Goal: Check status: Check status

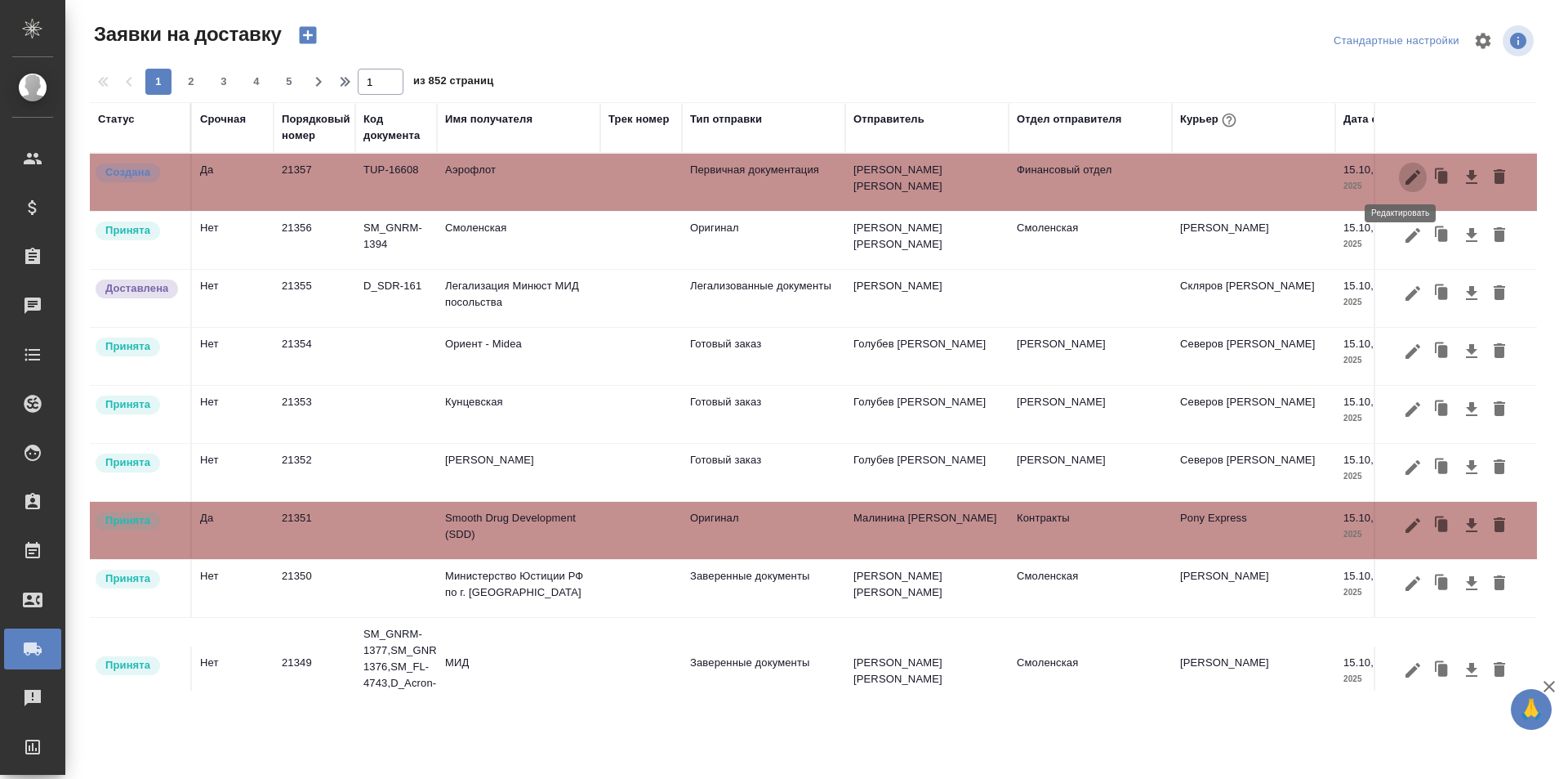
click at [1403, 181] on icon "button" at bounding box center [1413, 177] width 20 height 20
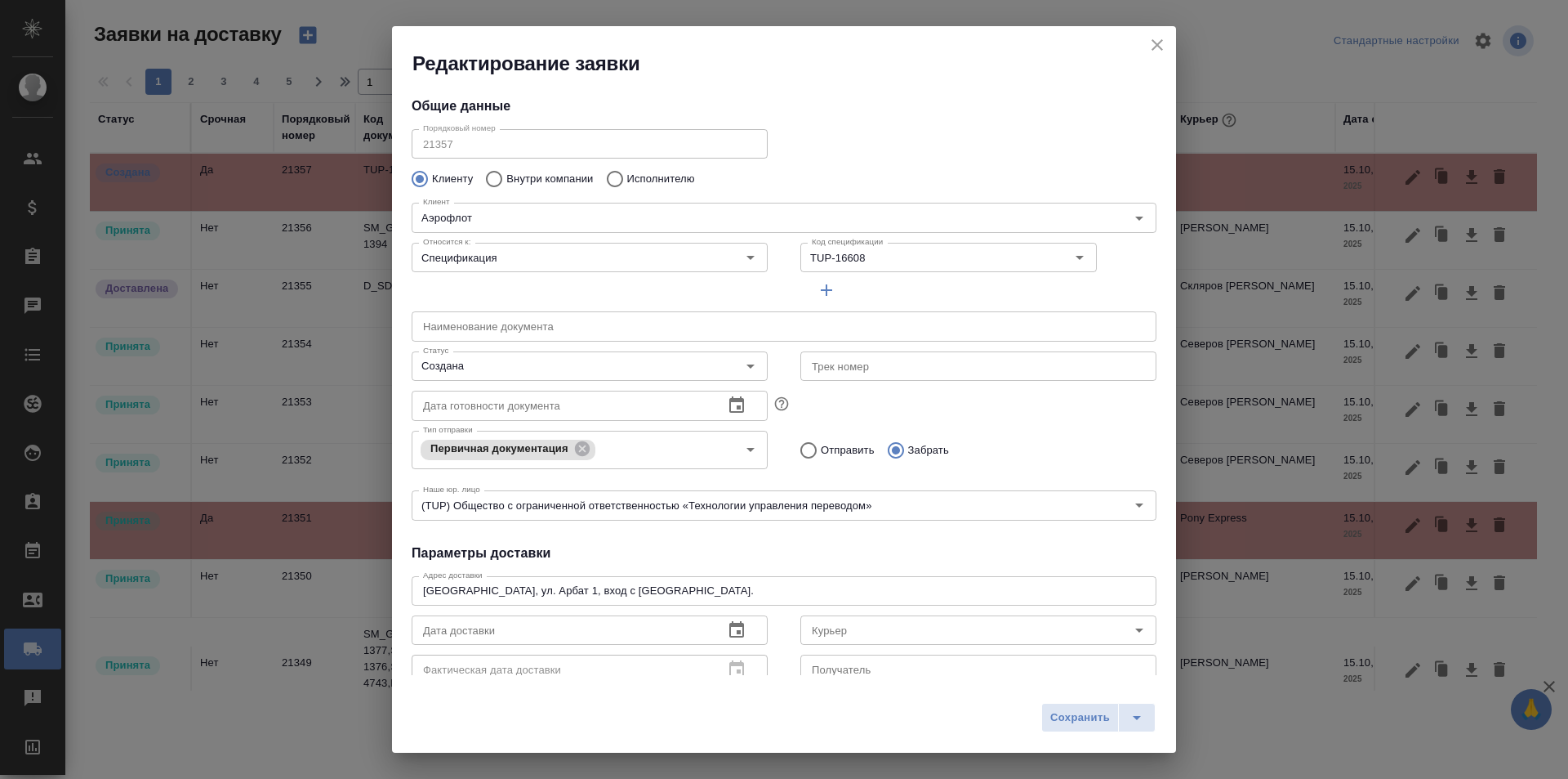
type input "Ресепшен / Татьяна"
type input "+7 916 514 85 95"
click at [1159, 51] on icon "close" at bounding box center [1158, 45] width 20 height 20
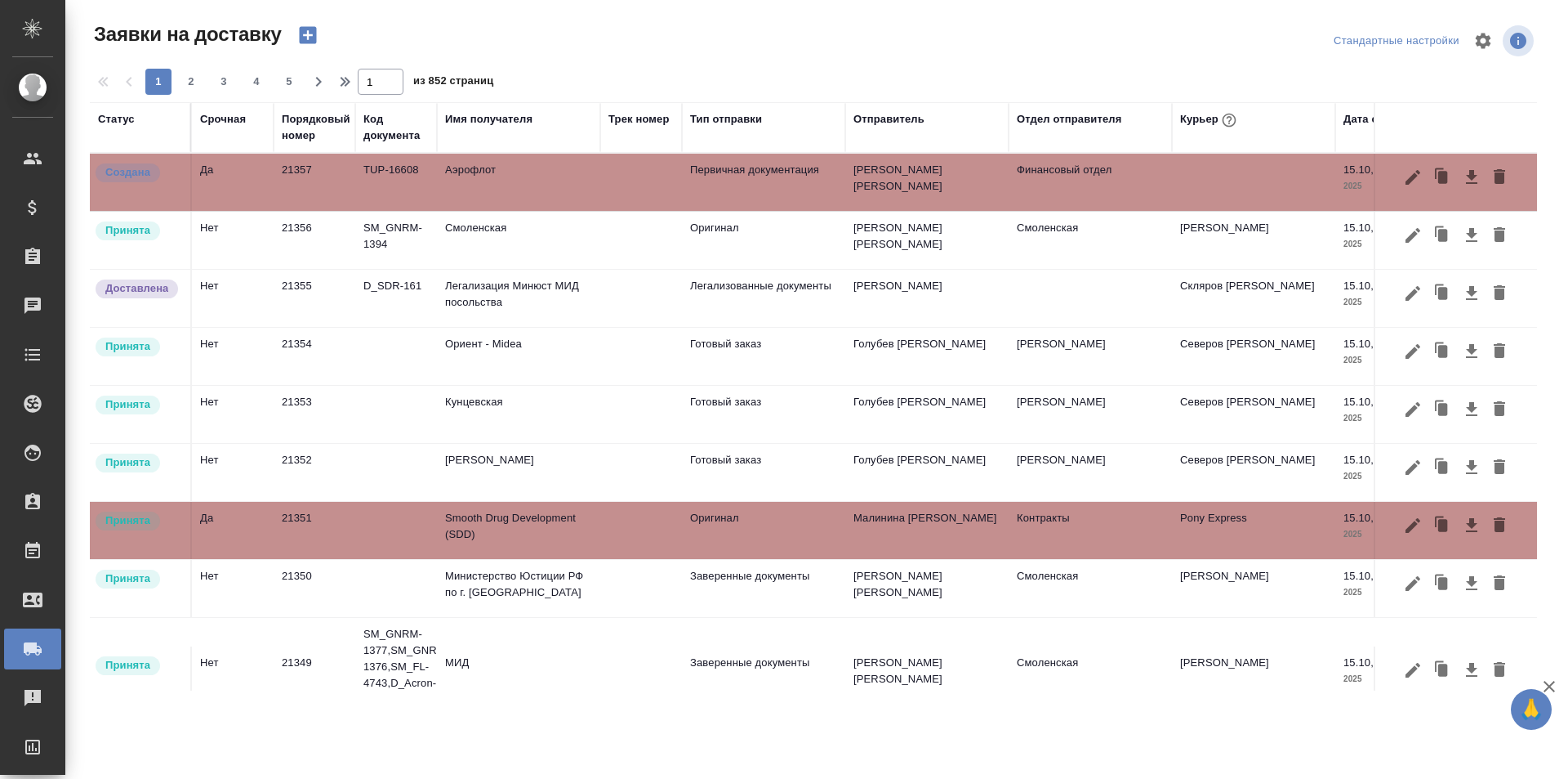
click at [216, 132] on div "Срочная" at bounding box center [233, 127] width 66 height 32
click at [326, 127] on div "Порядковый номер" at bounding box center [316, 127] width 68 height 32
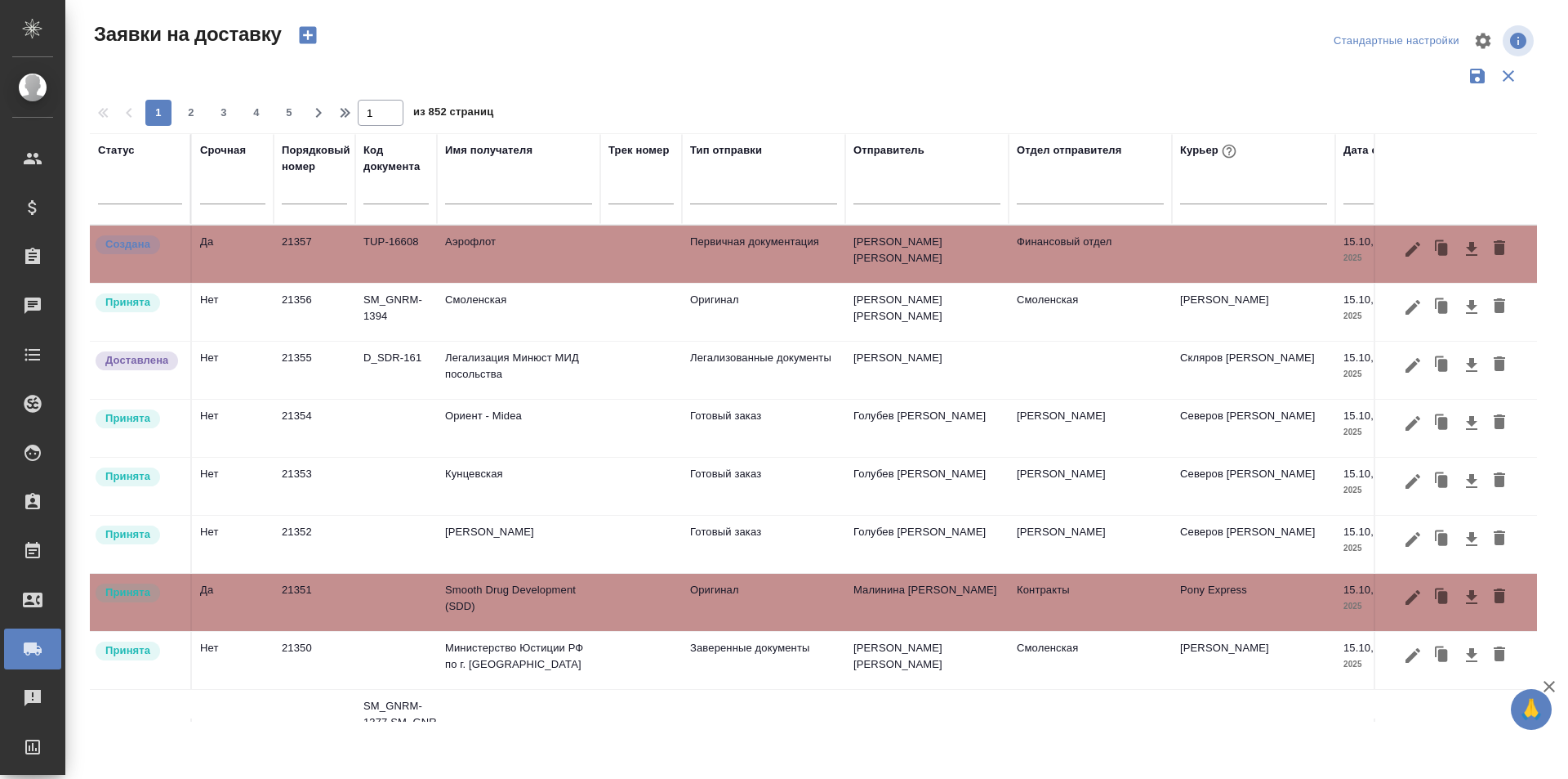
click at [319, 186] on input "text" at bounding box center [314, 191] width 66 height 22
paste input "21125"
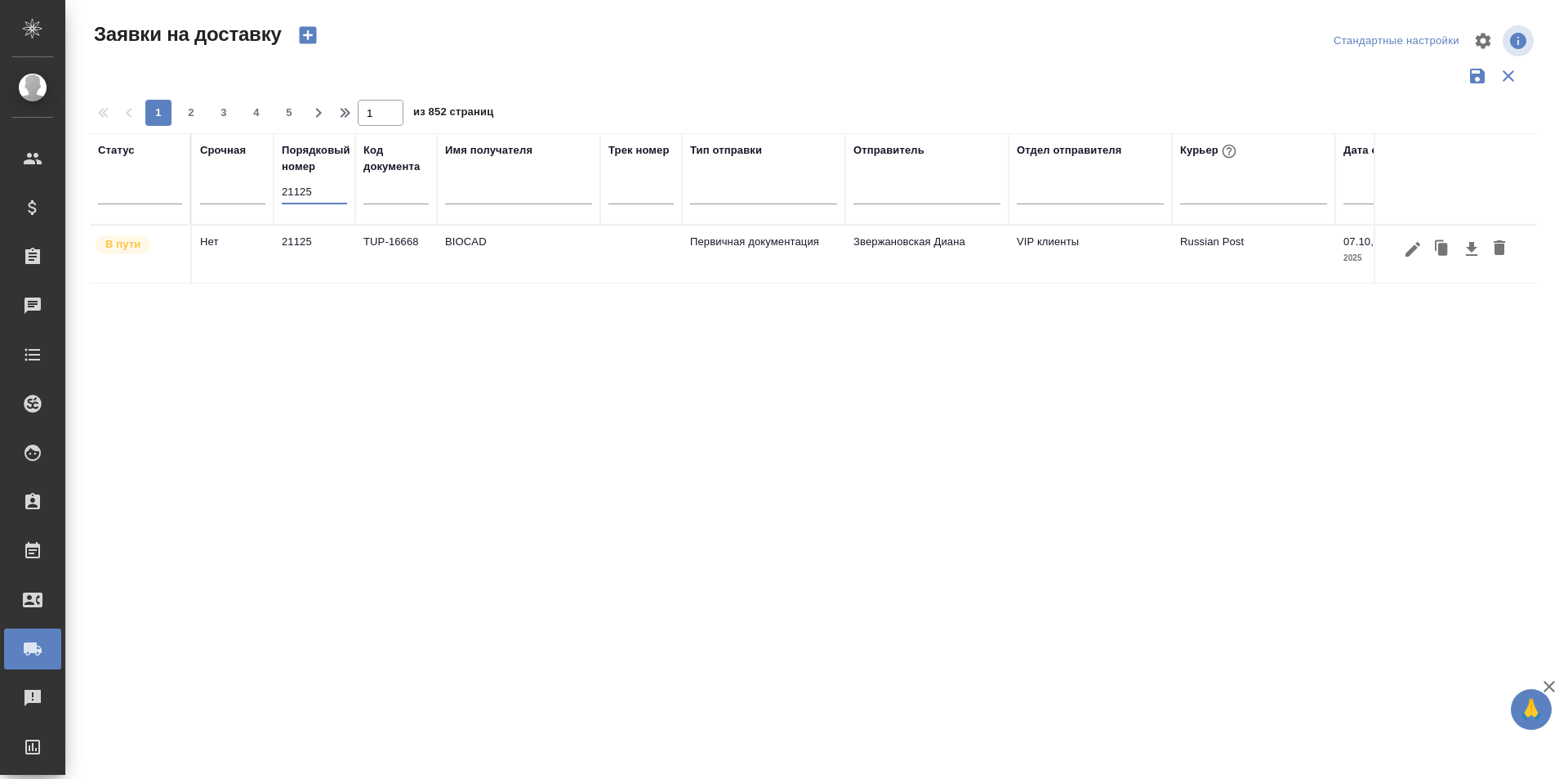
type input "21125"
click at [1410, 255] on icon "button" at bounding box center [1413, 249] width 15 height 15
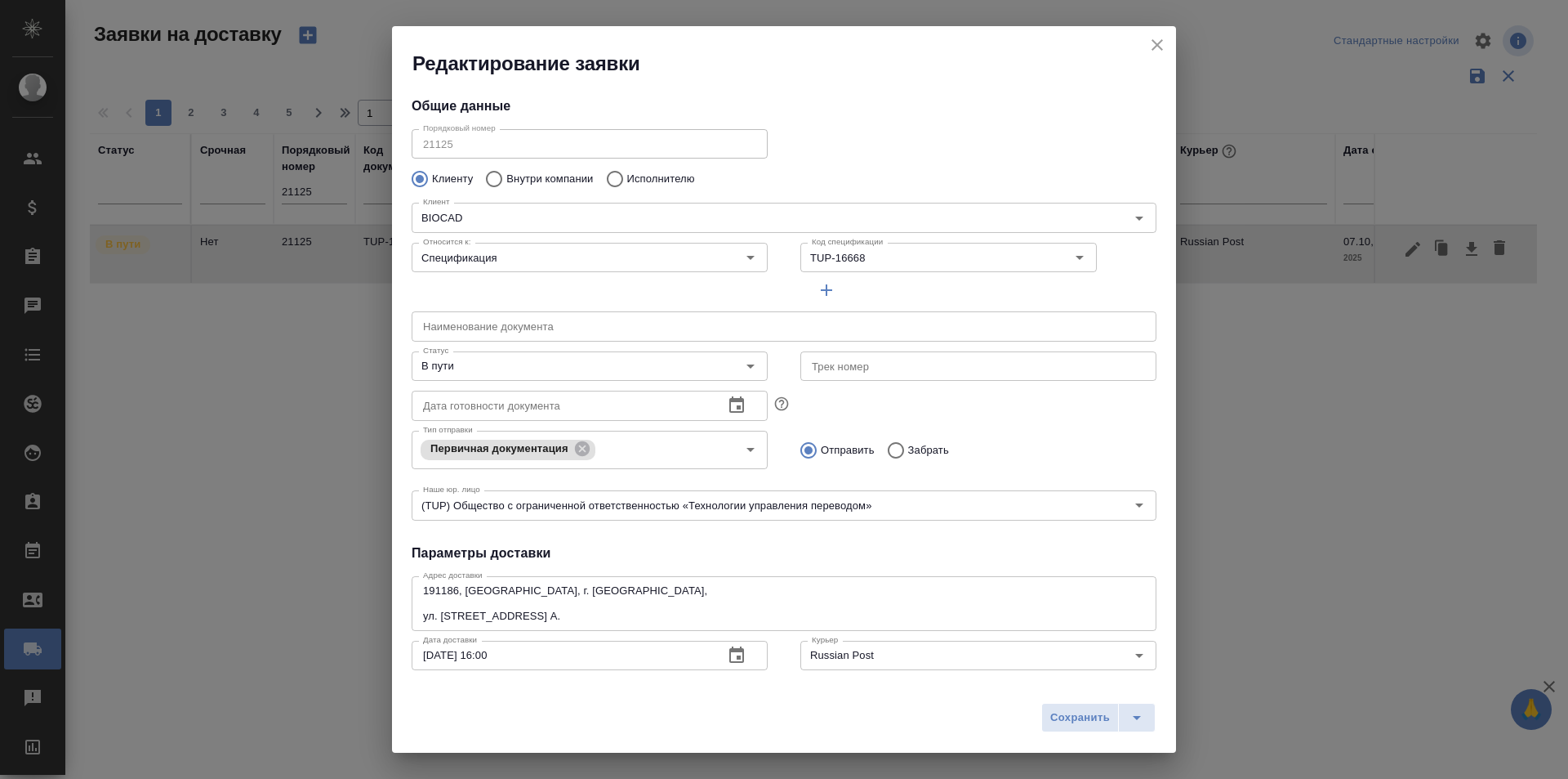
type input "Землеглядова Юлия"
type input "+7(921) 750-49-12"
click at [861, 375] on input "text" at bounding box center [978, 365] width 356 height 29
drag, startPoint x: 779, startPoint y: 368, endPoint x: 694, endPoint y: 370, distance: 85.0
click at [694, 370] on div "Статус В пути Статус Трек номер 10509407508845 Трек номер" at bounding box center [784, 365] width 778 height 72
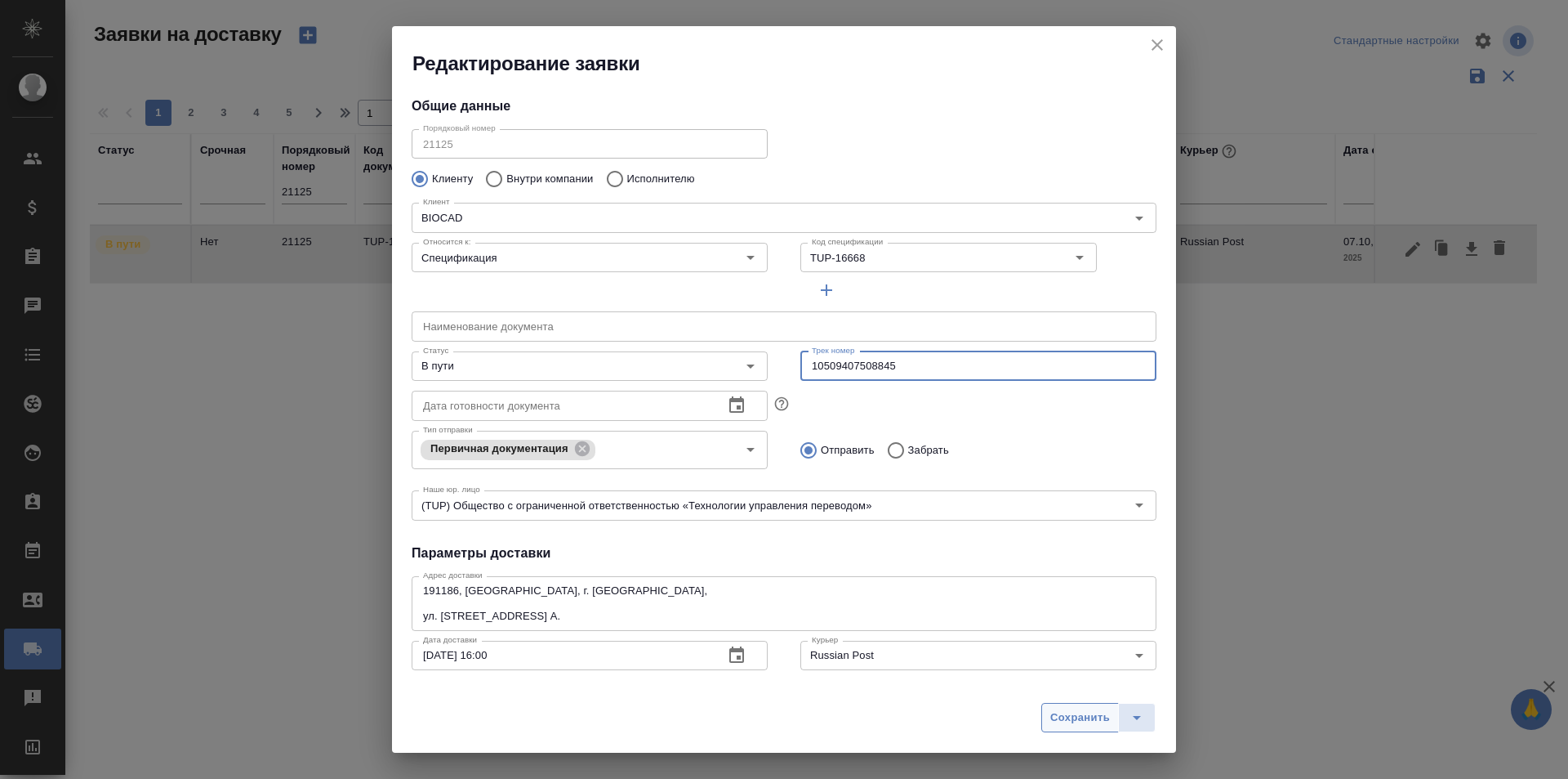
type input "10509407508845"
click at [1064, 717] on span "Сохранить" at bounding box center [1081, 717] width 60 height 19
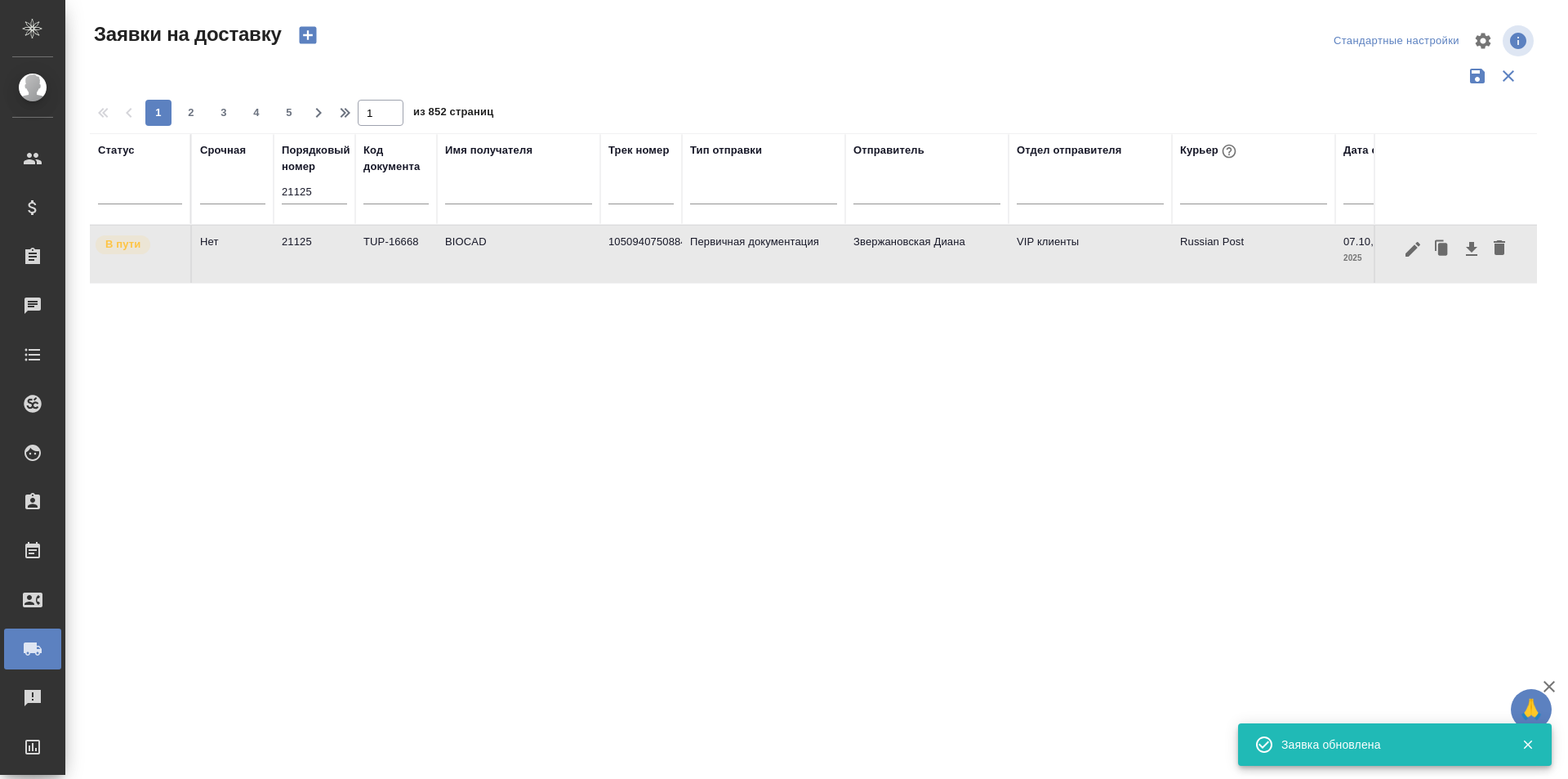
click at [322, 194] on input "21125" at bounding box center [314, 191] width 66 height 22
paste input "4"
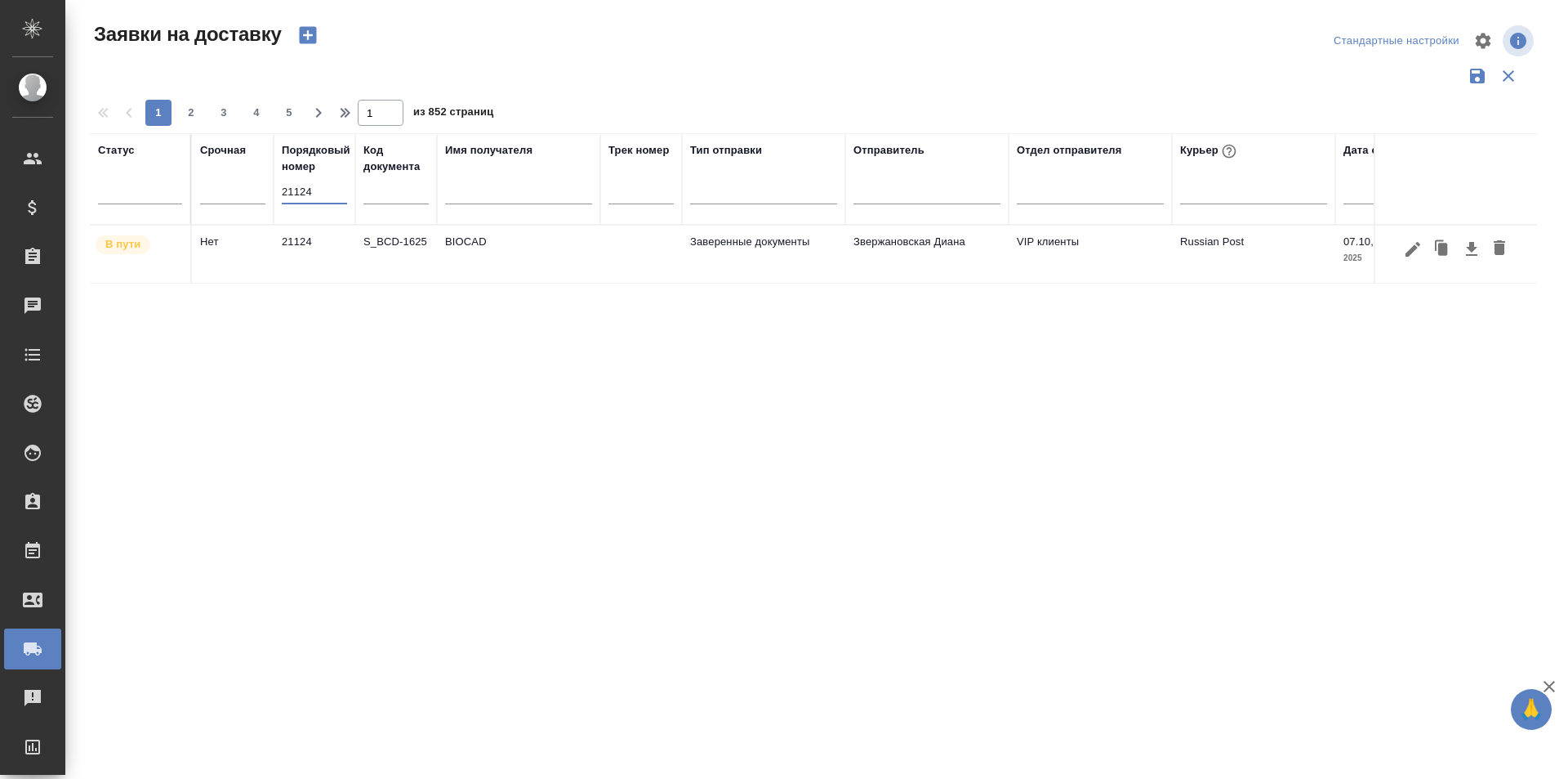
type input "21124"
click at [1403, 254] on icon "button" at bounding box center [1413, 250] width 20 height 20
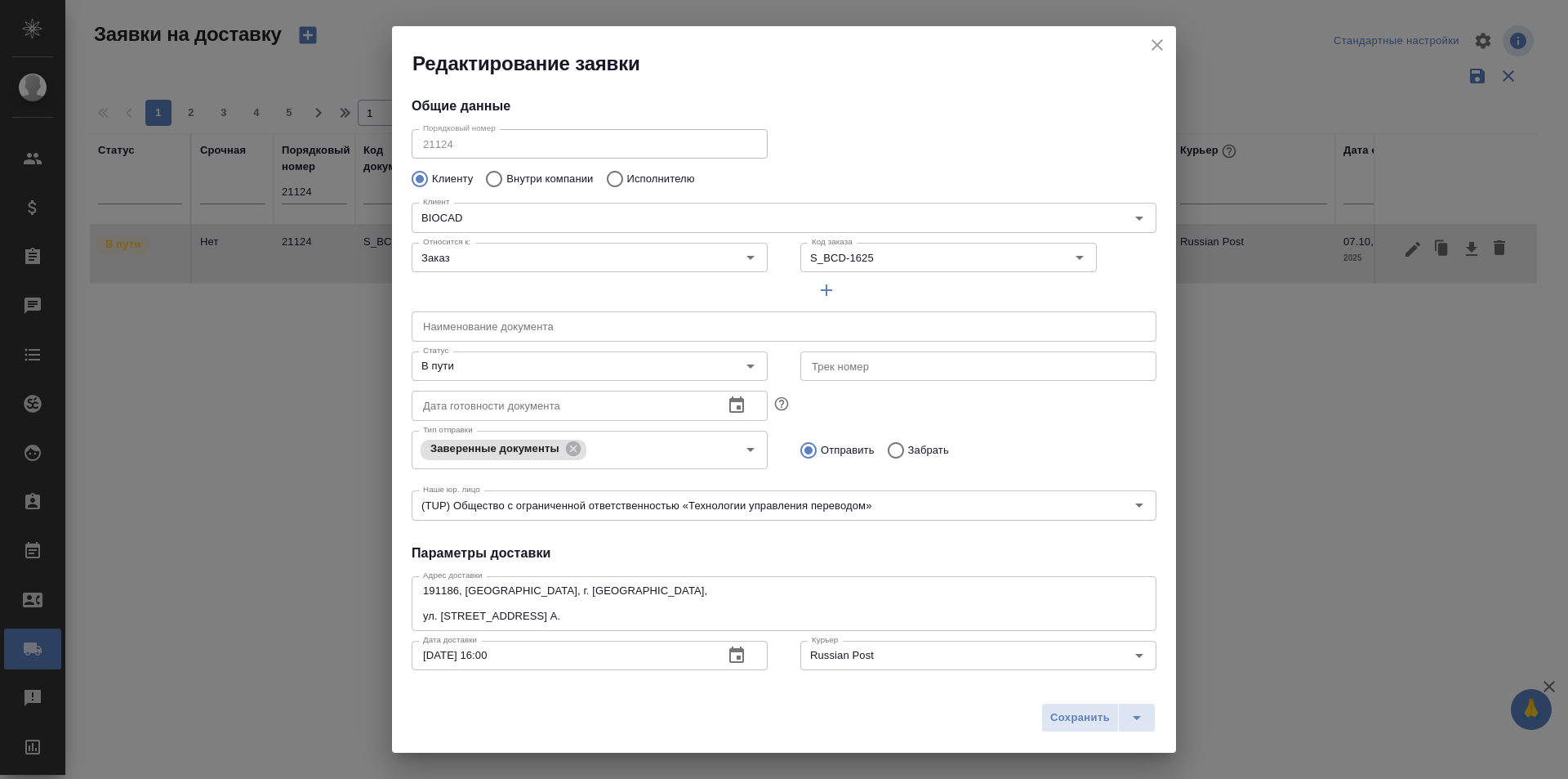
click at [843, 375] on input "text" at bounding box center [978, 365] width 356 height 29
paste input "10509407508845"
type input "10509407508845"
click at [1042, 731] on button "Сохранить" at bounding box center [1080, 717] width 77 height 29
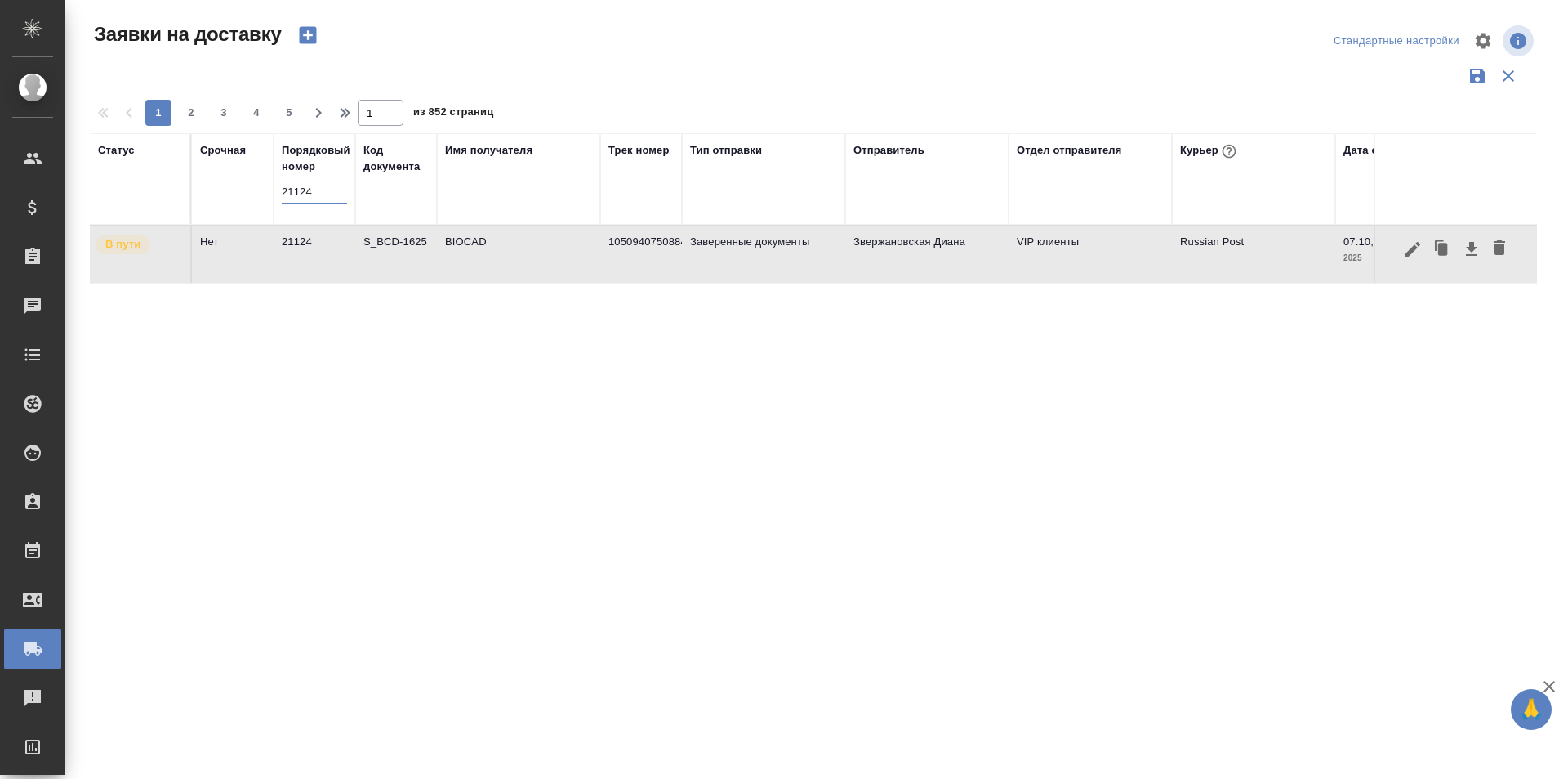
click at [311, 200] on input "21124" at bounding box center [314, 191] width 66 height 22
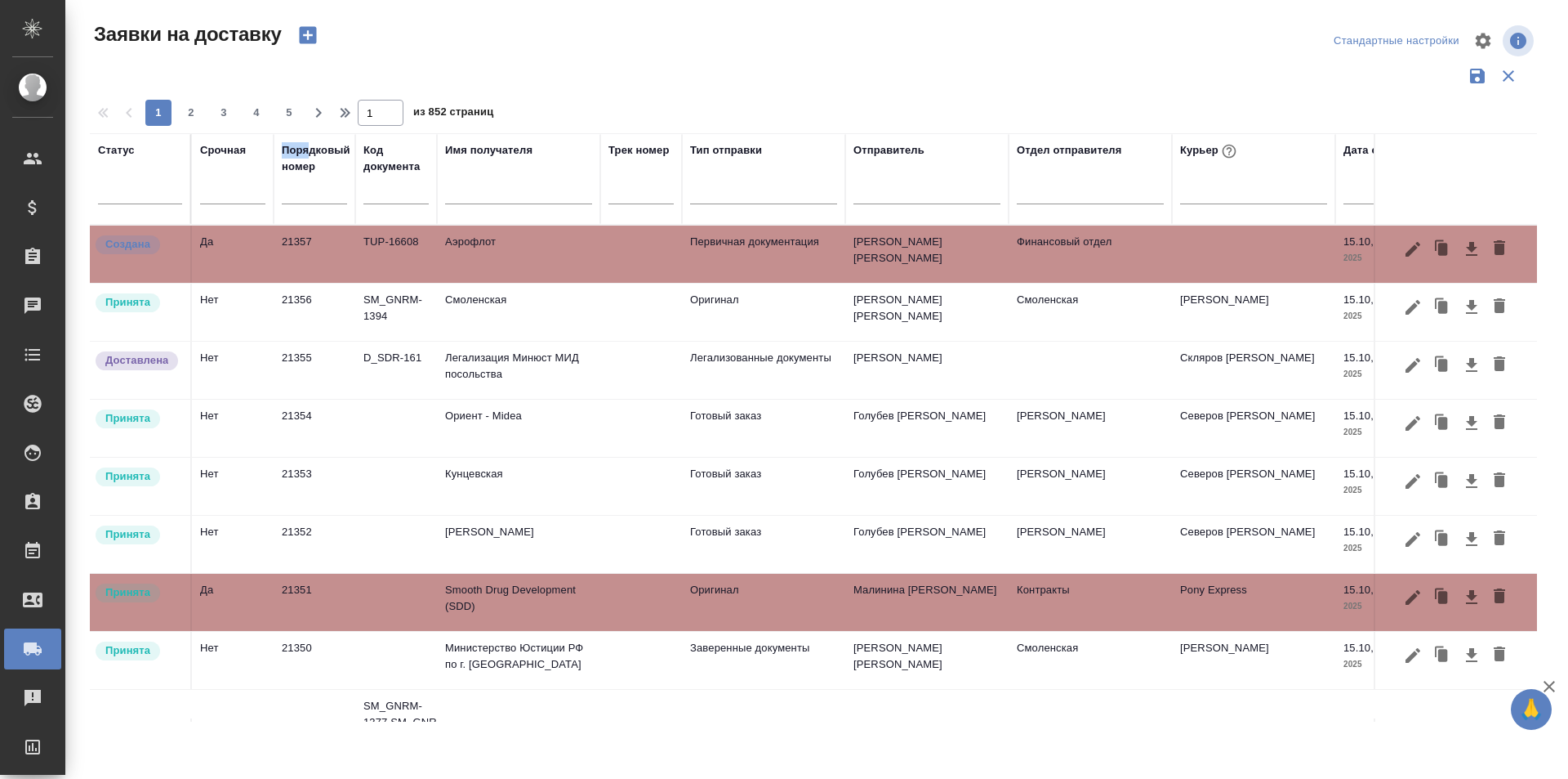
drag, startPoint x: 306, startPoint y: 150, endPoint x: 268, endPoint y: 150, distance: 38.0
click at [268, 150] on tr "Статус Срочная Порядковый номер Код документа Имя получателя Трек номер Тип отп…" at bounding box center [978, 179] width 1777 height 92
click at [603, 84] on div at bounding box center [814, 76] width 1447 height 31
click at [1481, 56] on button "button" at bounding box center [1483, 41] width 39 height 39
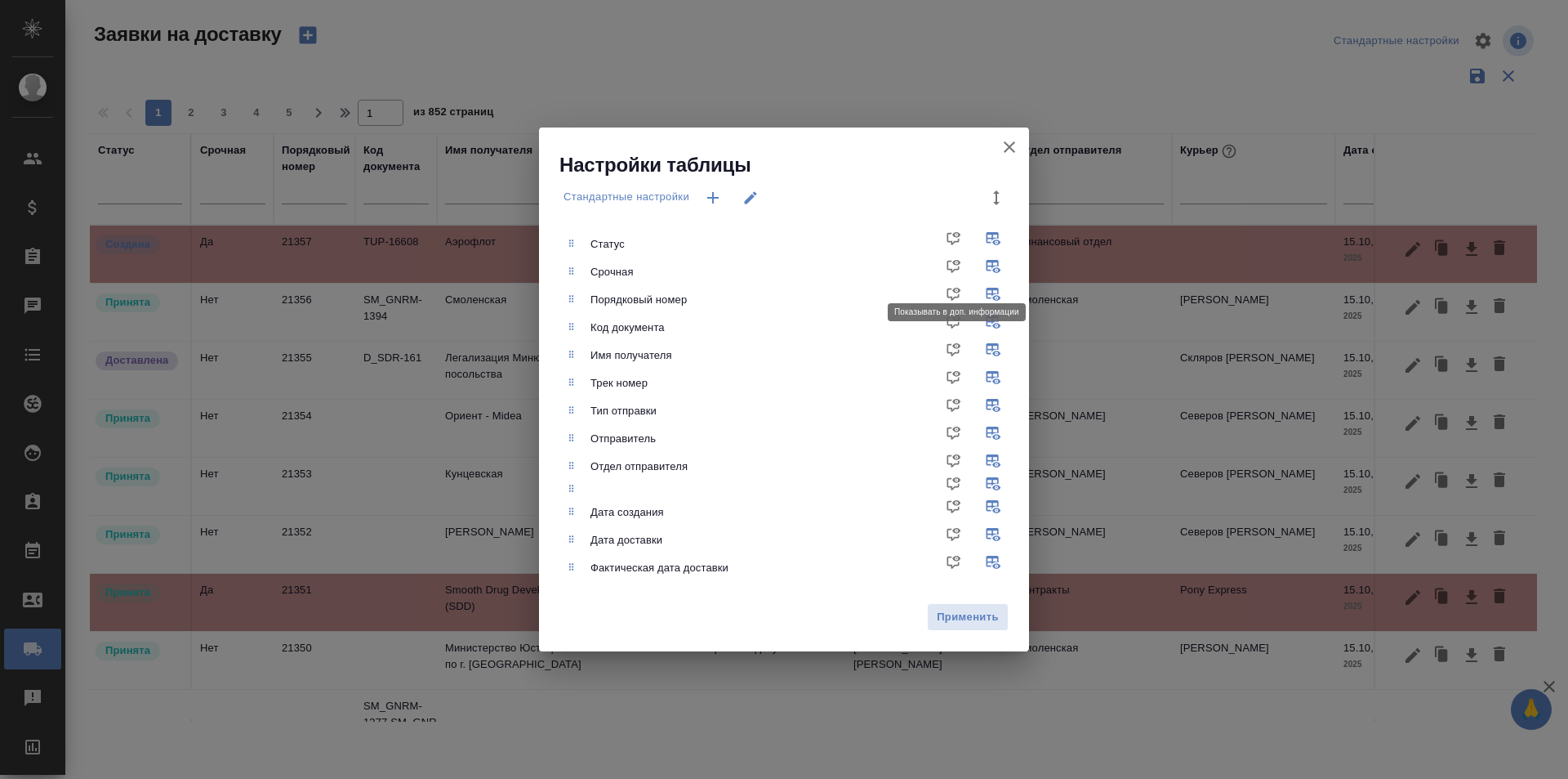
click at [965, 267] on input "checkbox" at bounding box center [957, 271] width 39 height 39
click at [957, 270] on input "checkbox" at bounding box center [957, 271] width 39 height 39
checkbox input "false"
click at [982, 268] on input "checkbox" at bounding box center [996, 271] width 39 height 39
checkbox input "false"
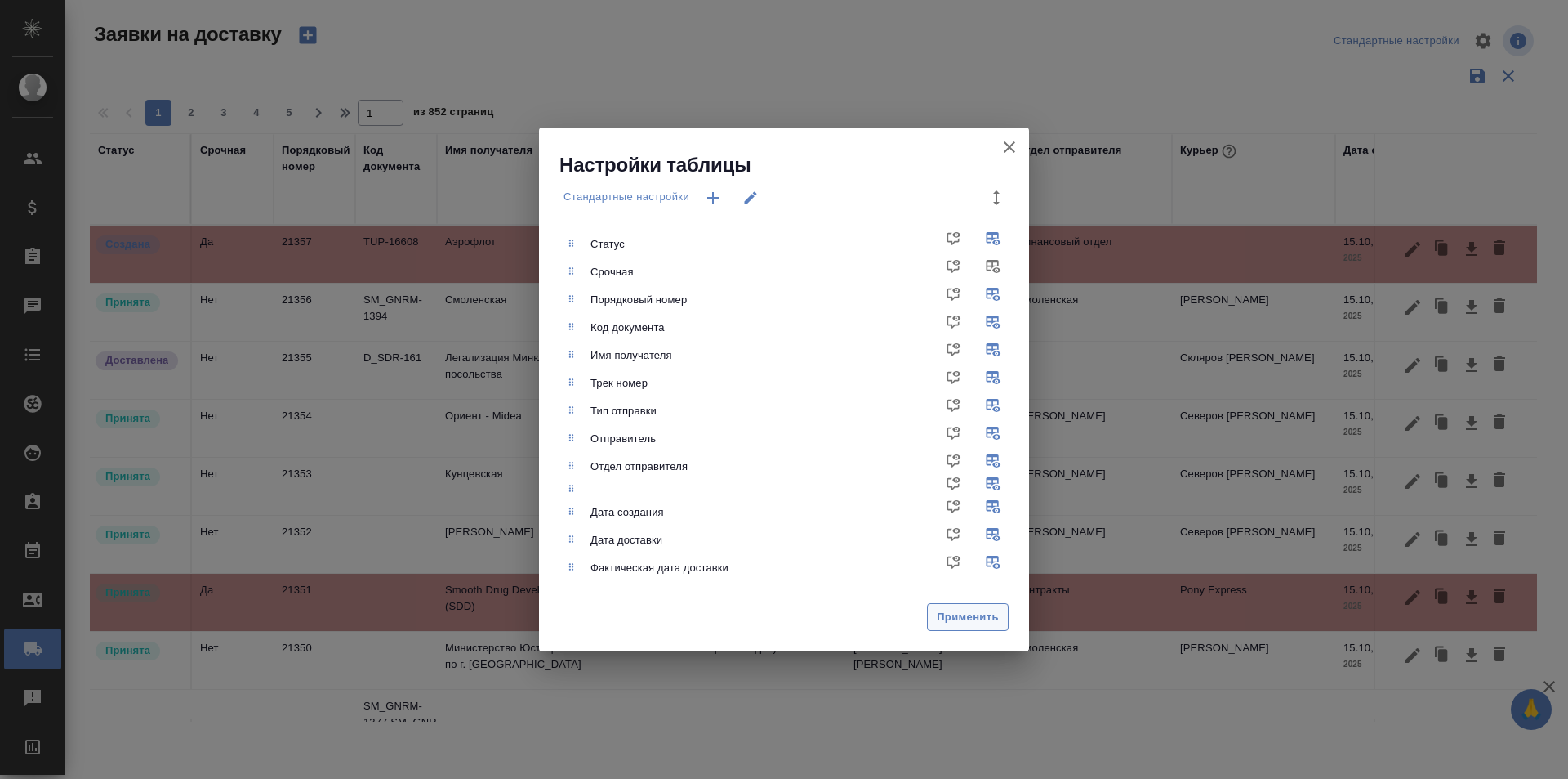
click at [979, 609] on span "Применить" at bounding box center [967, 618] width 64 height 19
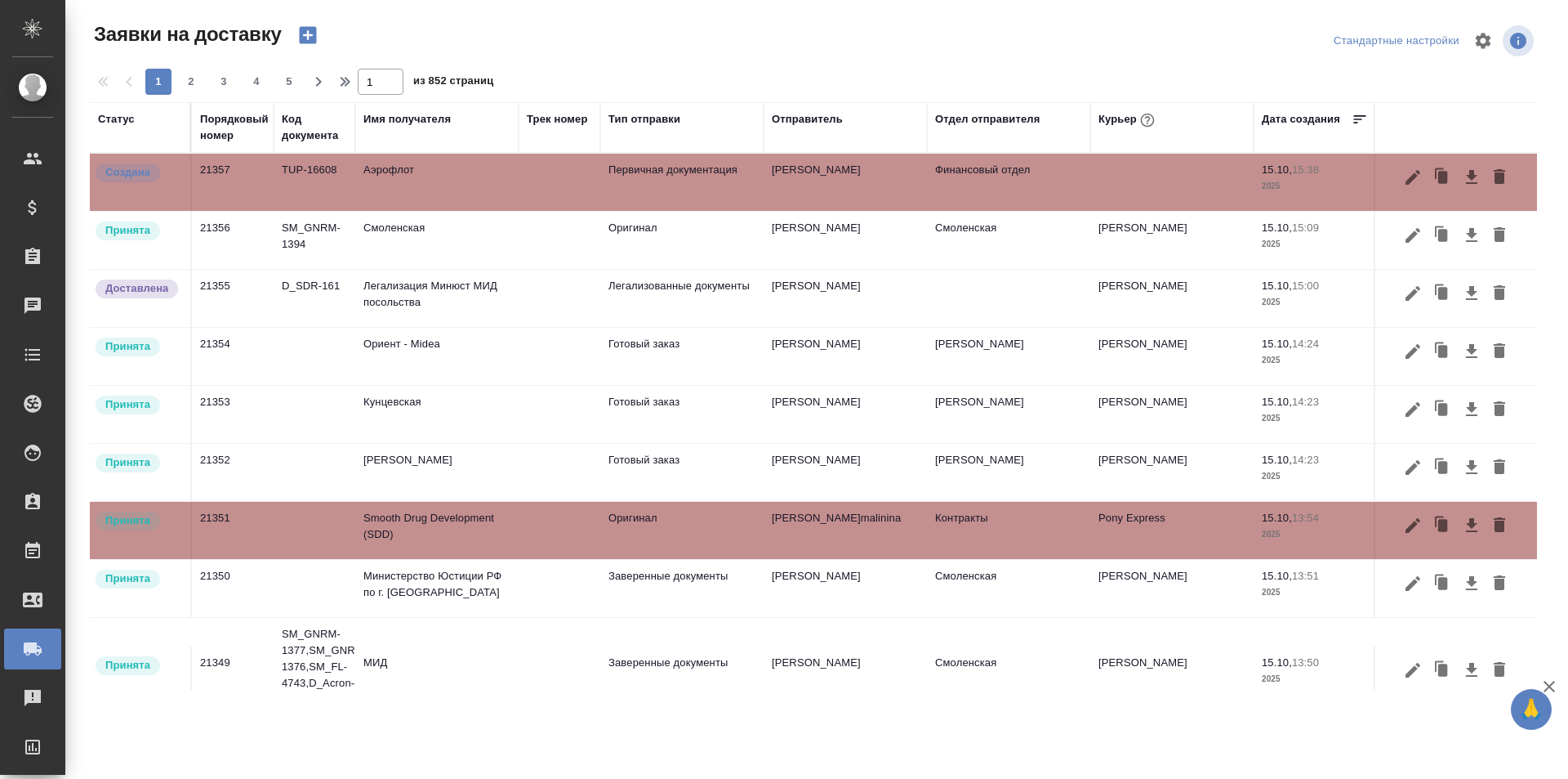
click at [1406, 178] on icon "button" at bounding box center [1413, 177] width 15 height 15
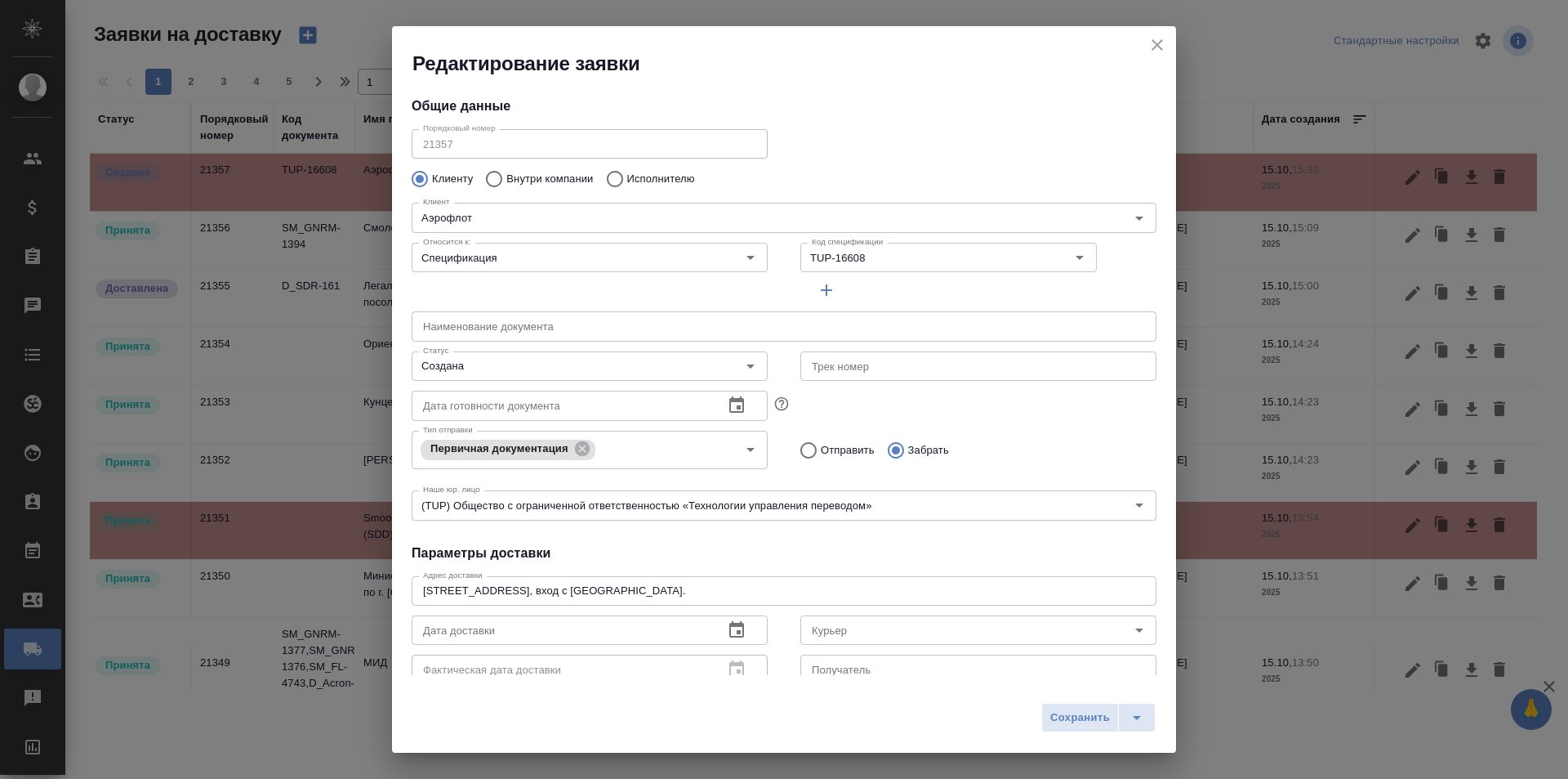
type input "Ресепшен / Татьяна"
type input "+7 916 514 85 95"
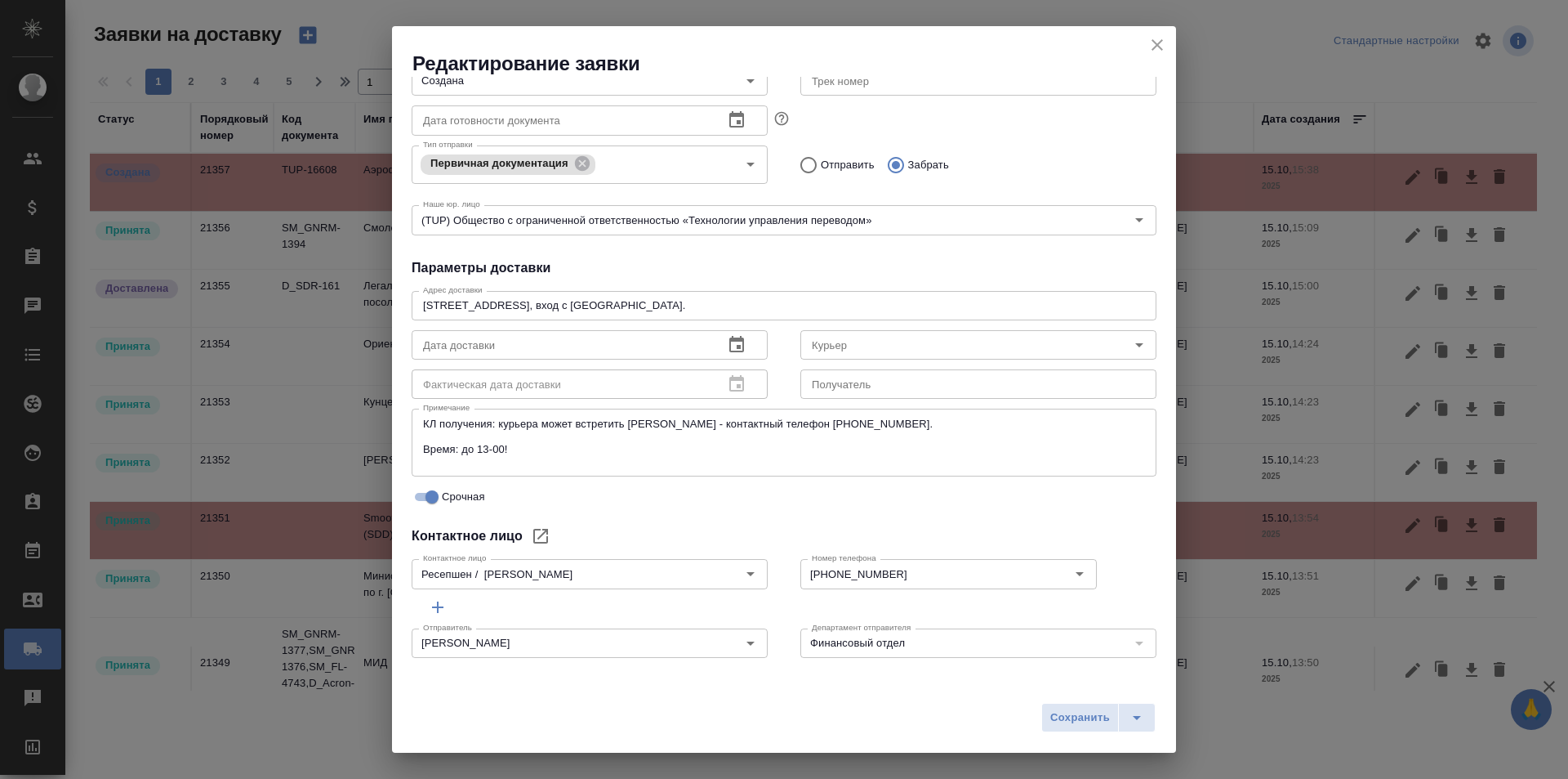
scroll to position [288, 0]
click at [1154, 51] on icon "close" at bounding box center [1158, 45] width 20 height 20
